Goal: Entertainment & Leisure: Consume media (video, audio)

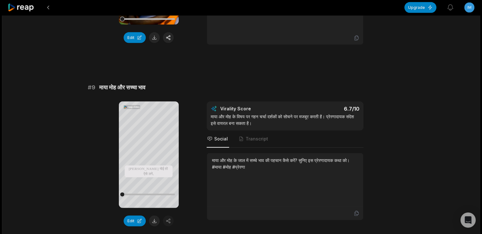
scroll to position [1672, 0]
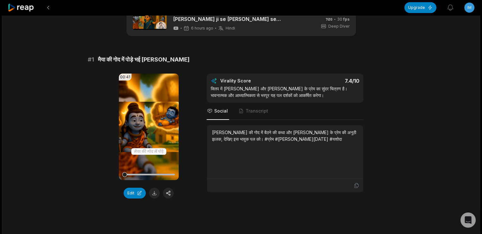
scroll to position [0, 0]
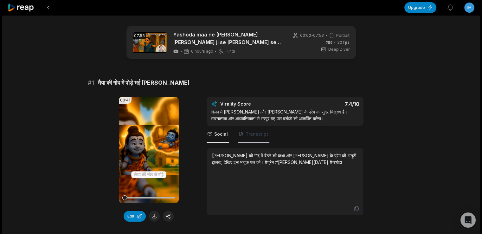
click at [258, 134] on span "Transcript" at bounding box center [257, 134] width 23 height 6
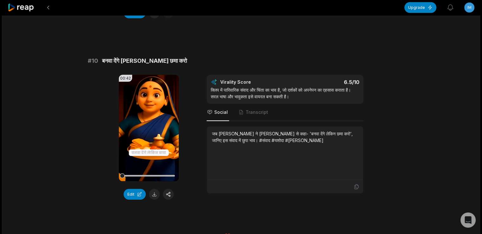
scroll to position [1672, 0]
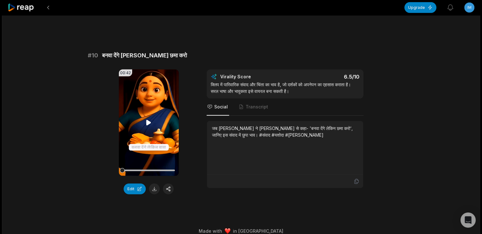
click at [154, 137] on video "Your browser does not support mp4 format." at bounding box center [149, 122] width 60 height 107
click at [252, 104] on span "Transcript" at bounding box center [257, 107] width 23 height 6
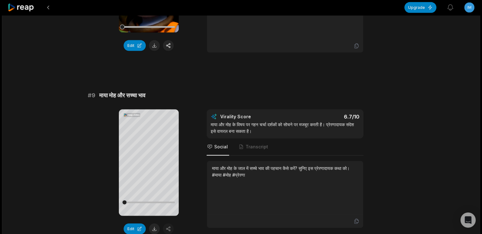
scroll to position [1450, 0]
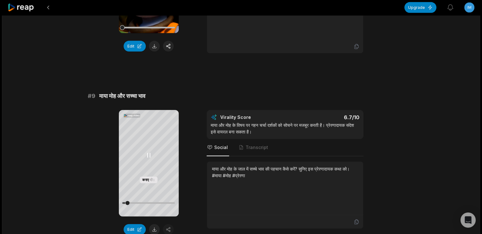
click at [150, 154] on icon at bounding box center [149, 156] width 8 height 8
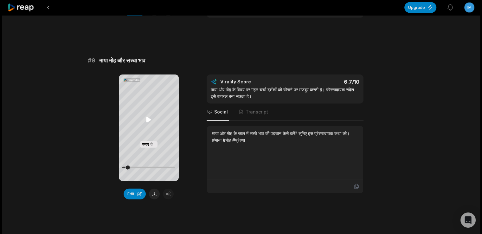
scroll to position [1482, 0]
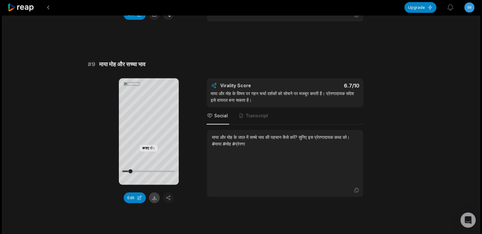
click at [154, 192] on button at bounding box center [154, 197] width 11 height 11
click at [251, 108] on span "Transcript" at bounding box center [253, 116] width 31 height 17
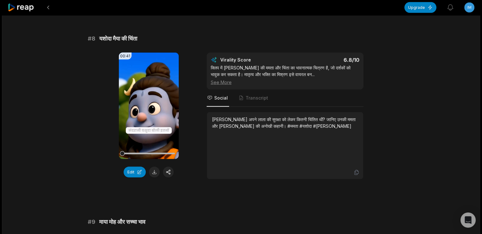
scroll to position [1323, 0]
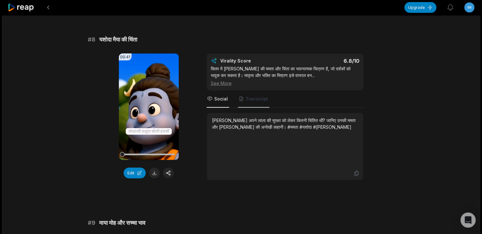
click at [249, 96] on span "Transcript" at bounding box center [257, 99] width 23 height 6
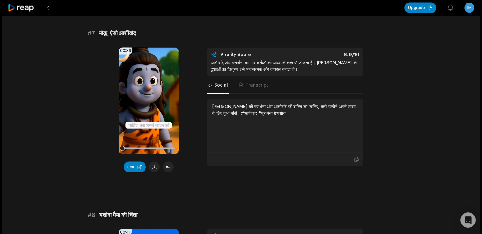
scroll to position [1133, 0]
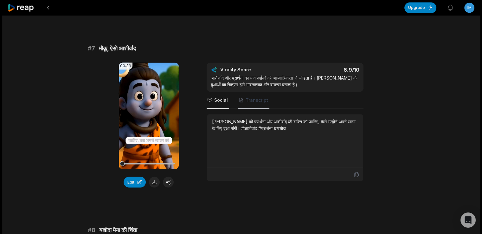
click at [265, 97] on span "Transcript" at bounding box center [257, 100] width 23 height 6
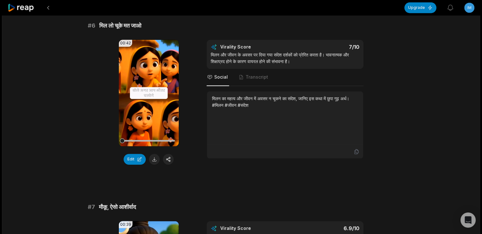
scroll to position [943, 0]
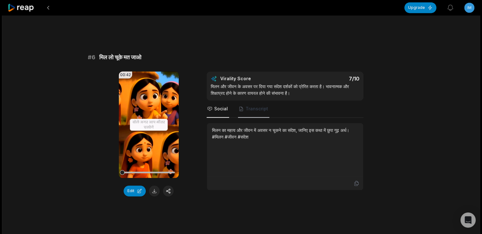
click at [256, 106] on span "Transcript" at bounding box center [257, 109] width 23 height 6
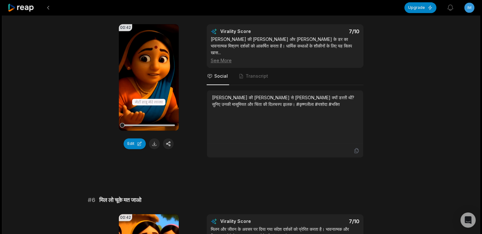
scroll to position [753, 0]
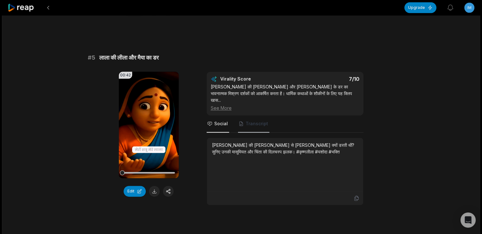
click at [256, 121] on span "Transcript" at bounding box center [253, 123] width 31 height 17
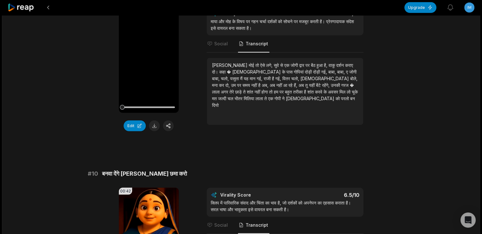
scroll to position [1672, 0]
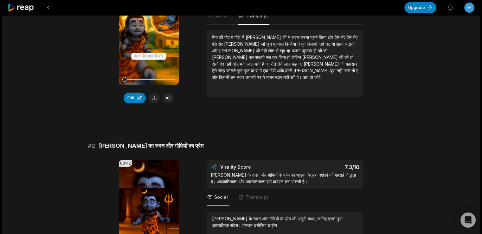
scroll to position [0, 0]
